Goal: Use online tool/utility: Utilize a website feature to perform a specific function

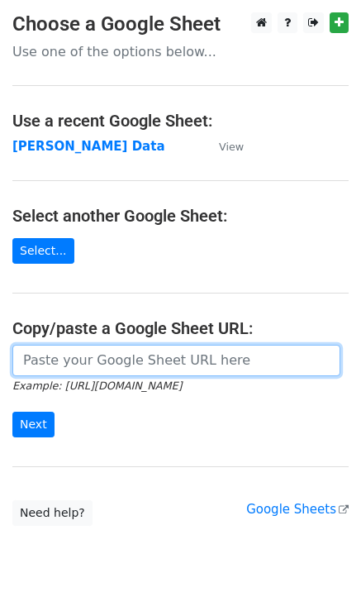
click at [36, 356] on input "url" at bounding box center [176, 360] width 328 height 31
paste input "https://docs.google.com/spreadsheets/d/1Ken92x-fsdBwPq8425uLzeon7QAVa5789UdLiBg…"
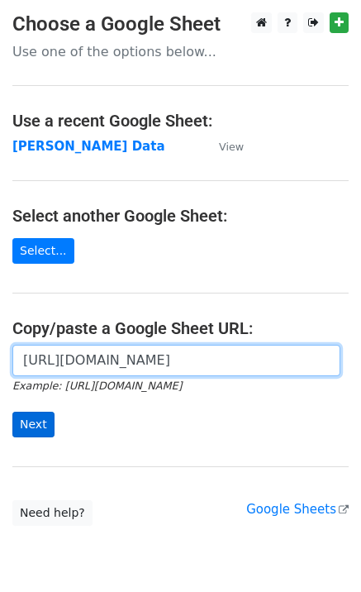
type input "https://docs.google.com/spreadsheets/d/1Ken92x-fsdBwPq8425uLzeon7QAVa5789UdLiBg…"
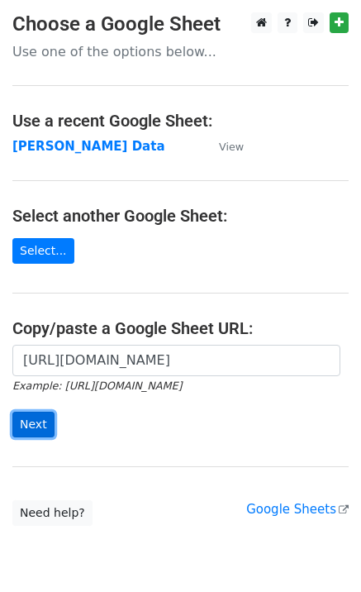
click at [36, 423] on input "Next" at bounding box center [33, 425] width 42 height 26
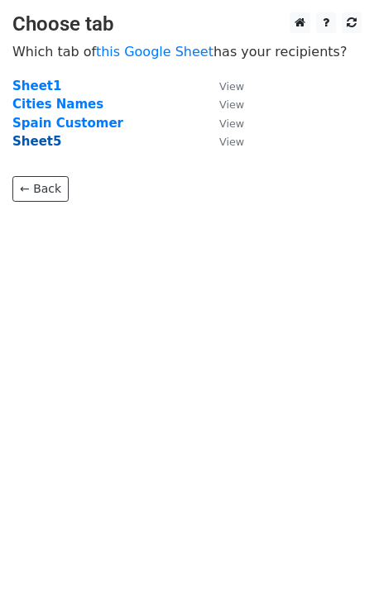
click at [33, 135] on strong "Sheet5" at bounding box center [36, 141] width 49 height 15
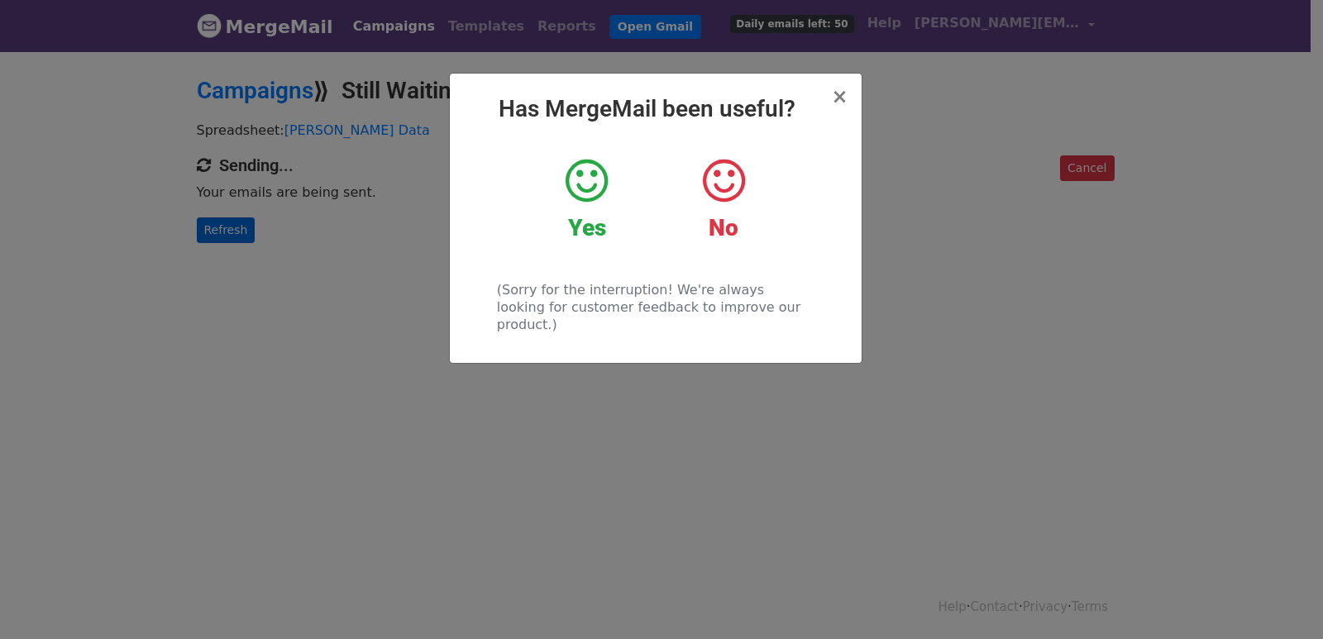
click at [208, 227] on div "× Has MergeMail been useful? Yes No (Sorry for the interruption! We're always l…" at bounding box center [661, 345] width 1323 height 590
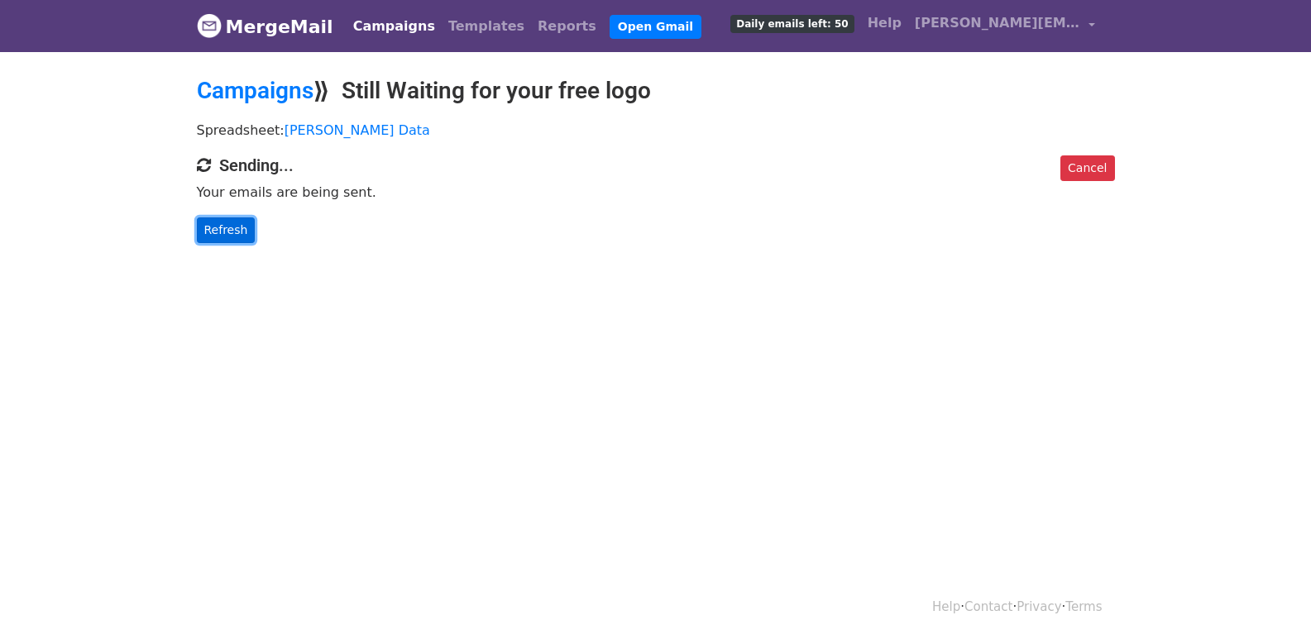
click at [211, 227] on link "Refresh" at bounding box center [226, 230] width 59 height 26
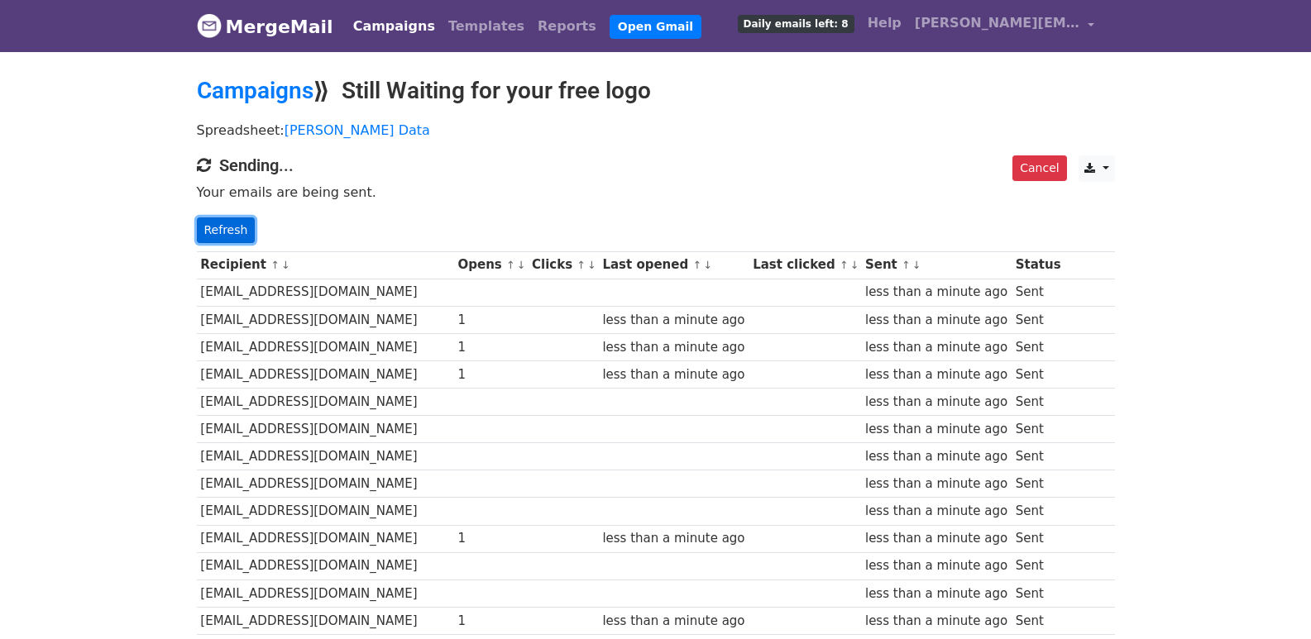
click at [216, 232] on link "Refresh" at bounding box center [226, 230] width 59 height 26
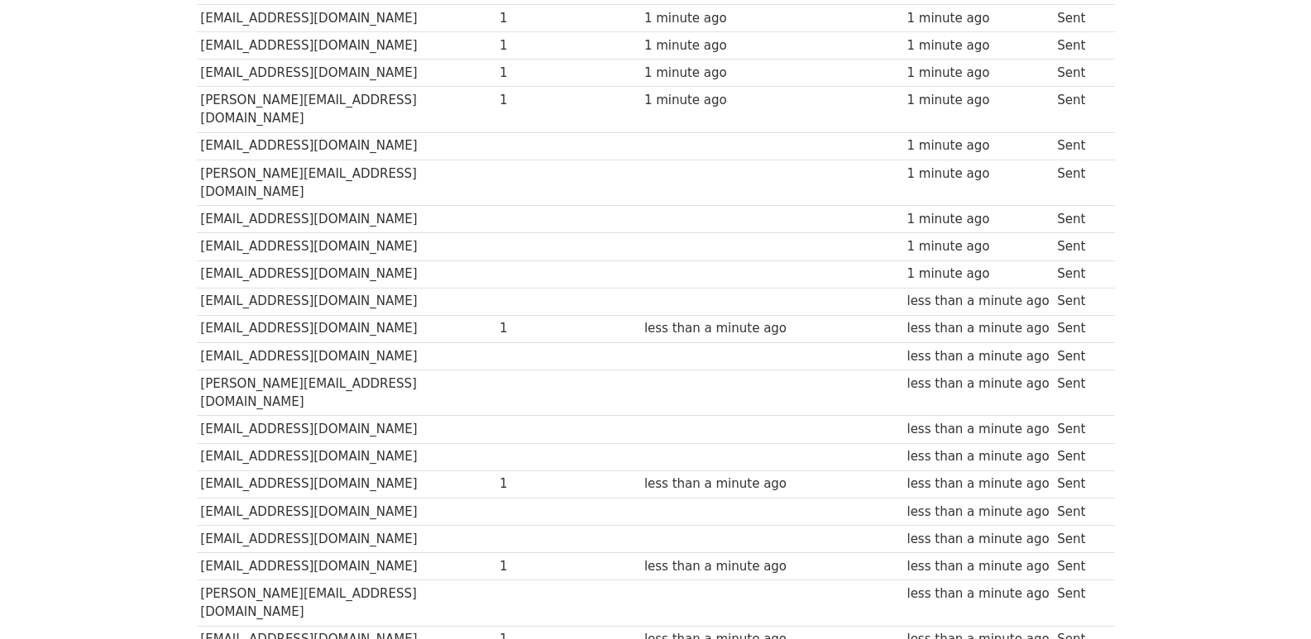
scroll to position [1151, 0]
